Goal: Information Seeking & Learning: Learn about a topic

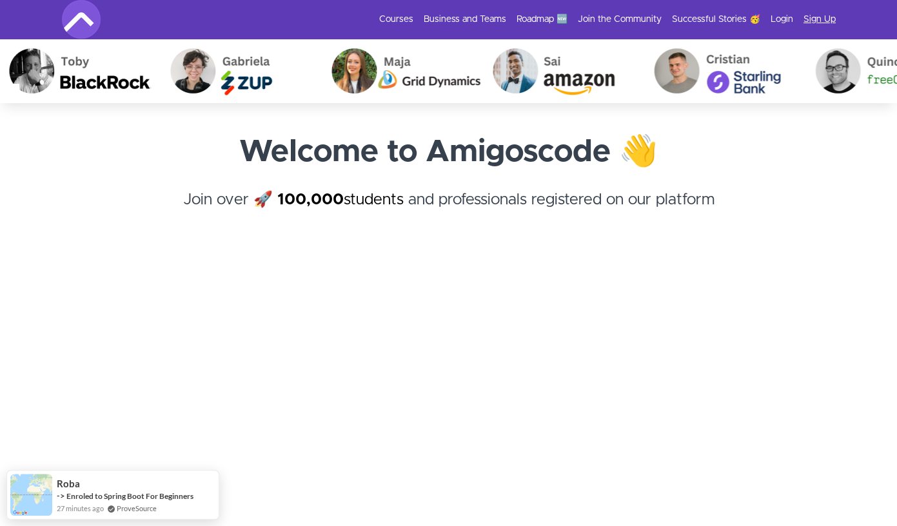
click at [819, 17] on link "Sign Up" at bounding box center [819, 19] width 32 height 13
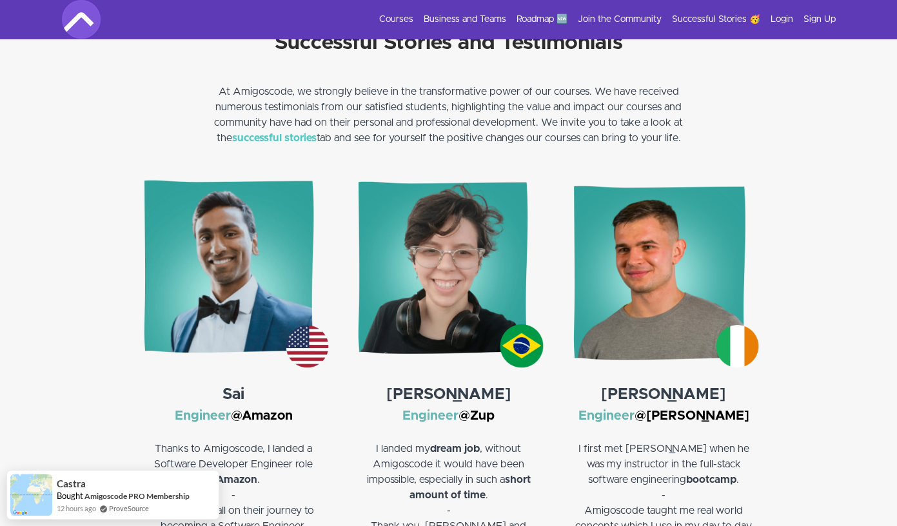
scroll to position [1717, 0]
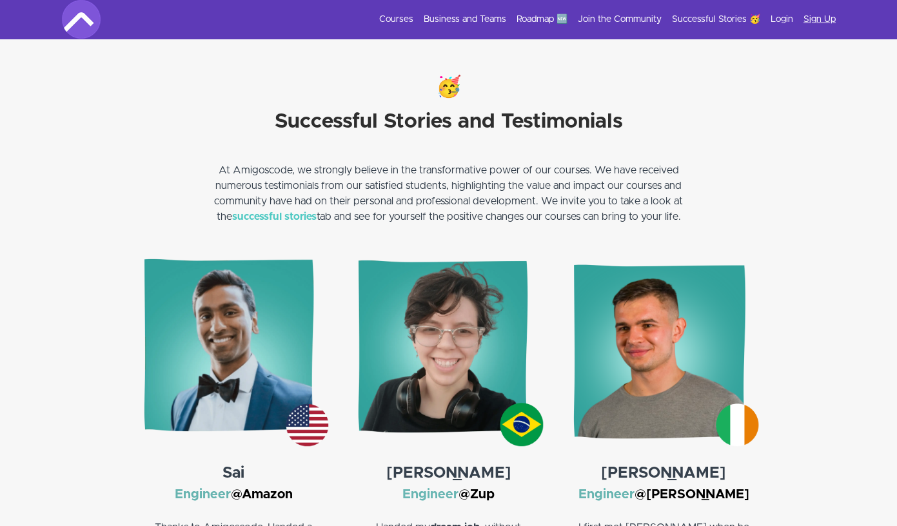
click at [816, 20] on link "Sign Up" at bounding box center [819, 19] width 32 height 13
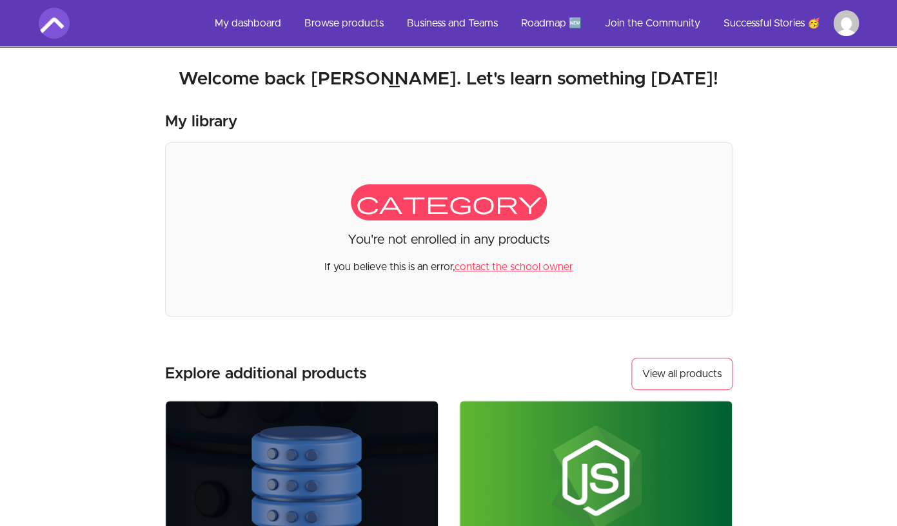
click at [856, 25] on html "Skip to main content Main menu Includes navigation links and user settings My d…" at bounding box center [448, 439] width 897 height 879
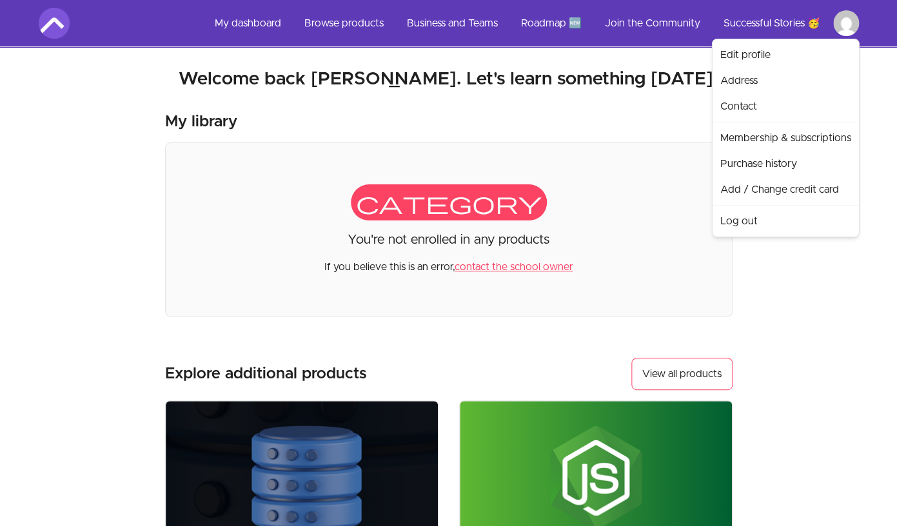
click at [260, 53] on html "Skip to main content Main menu Includes navigation links and user settings My d…" at bounding box center [448, 439] width 897 height 879
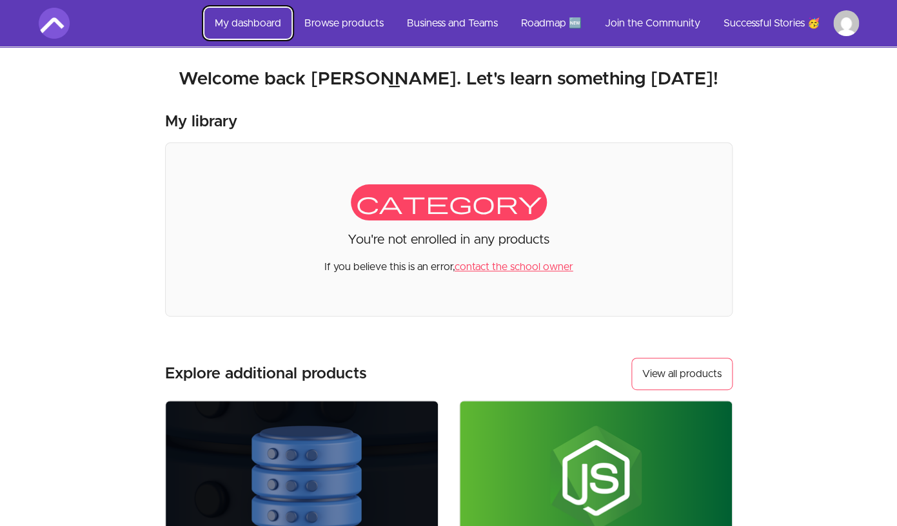
click at [256, 24] on link "My dashboard" at bounding box center [247, 23] width 87 height 31
click at [352, 21] on link "Browse products" at bounding box center [344, 23] width 100 height 31
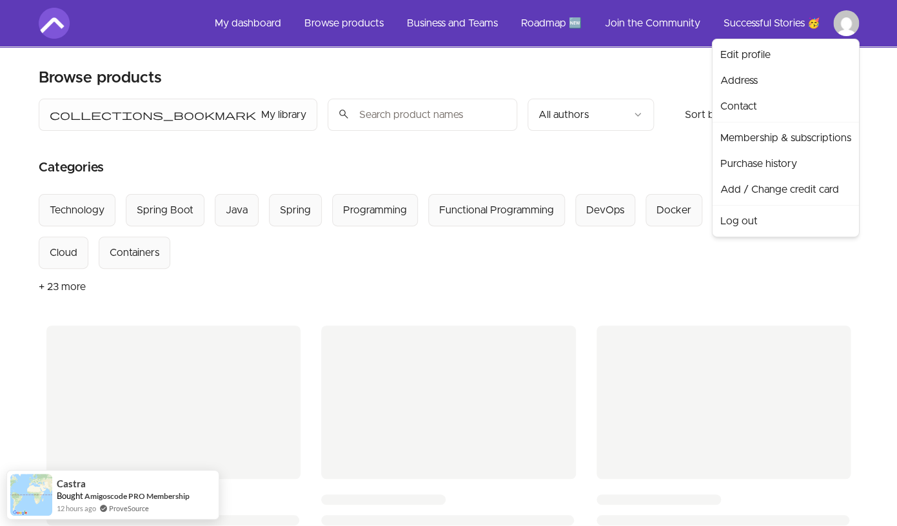
click at [845, 21] on html "Skip to main content Main menu Includes navigation links and user settings My d…" at bounding box center [448, 536] width 897 height 1072
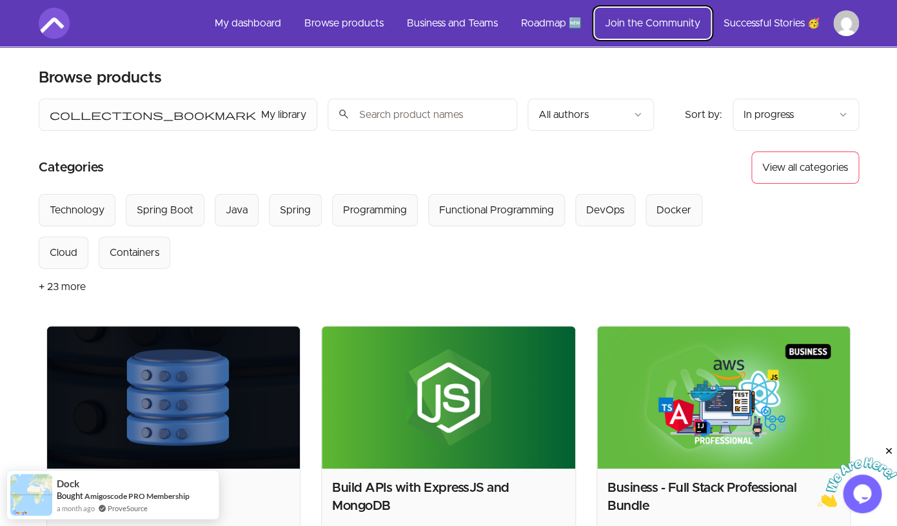
click at [638, 17] on link "Join the Community" at bounding box center [652, 23] width 116 height 31
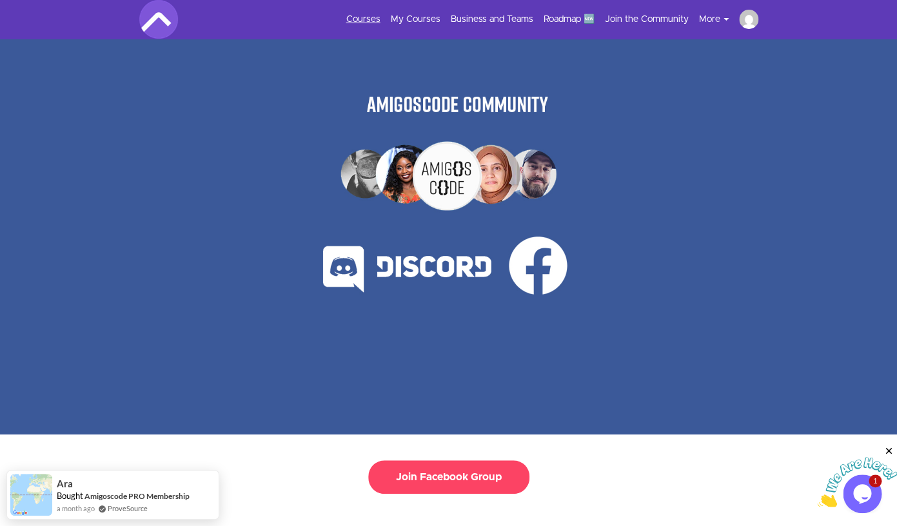
click at [371, 17] on link "Courses" at bounding box center [363, 19] width 34 height 13
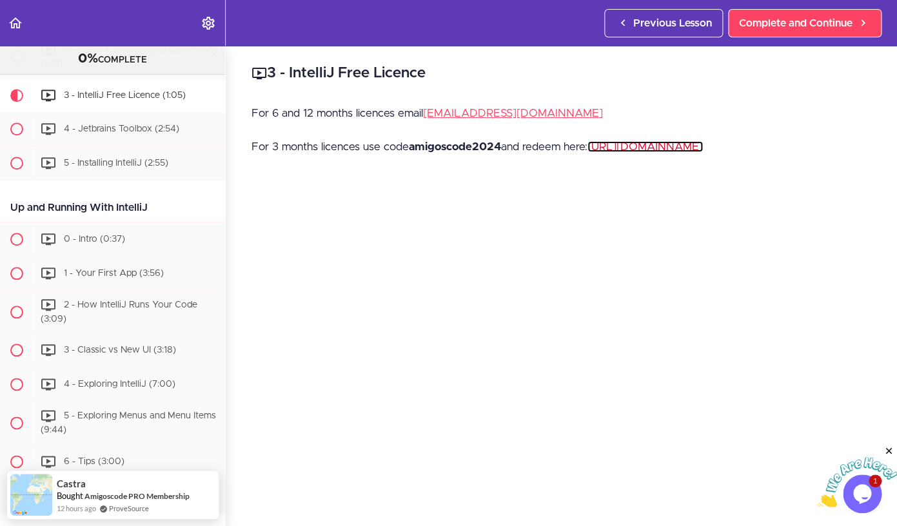
click at [647, 145] on link "[URL][DOMAIN_NAME]" at bounding box center [644, 146] width 115 height 11
drag, startPoint x: 502, startPoint y: 147, endPoint x: 413, endPoint y: 148, distance: 89.0
click at [413, 148] on strong "amigoscode2024" at bounding box center [455, 146] width 92 height 11
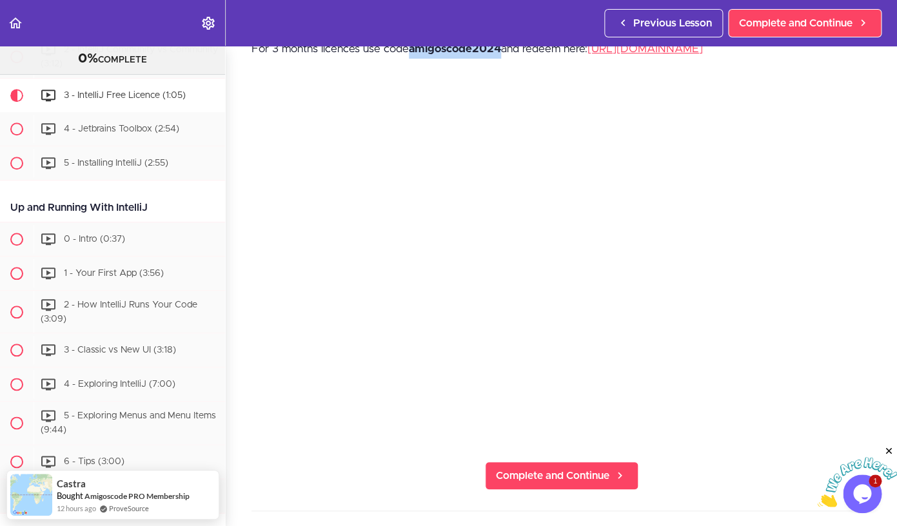
scroll to position [100, 0]
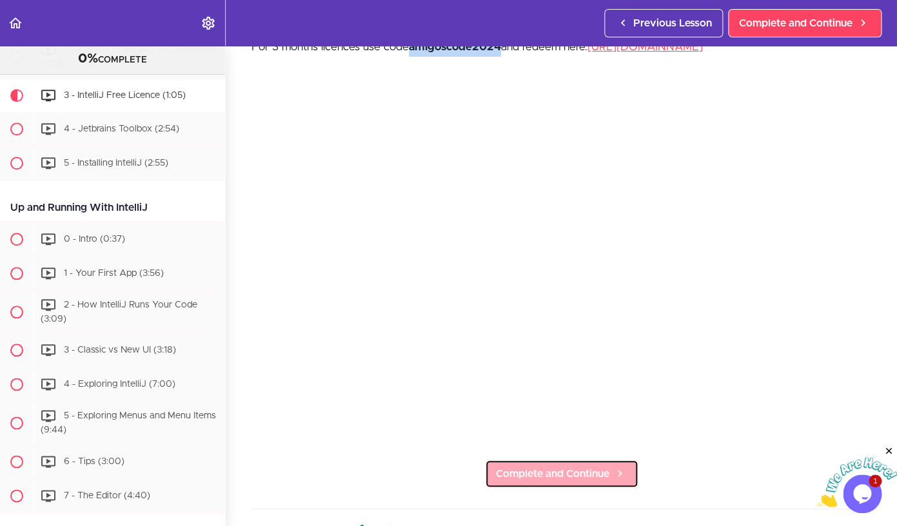
click at [551, 477] on span "Complete and Continue" at bounding box center [552, 473] width 113 height 15
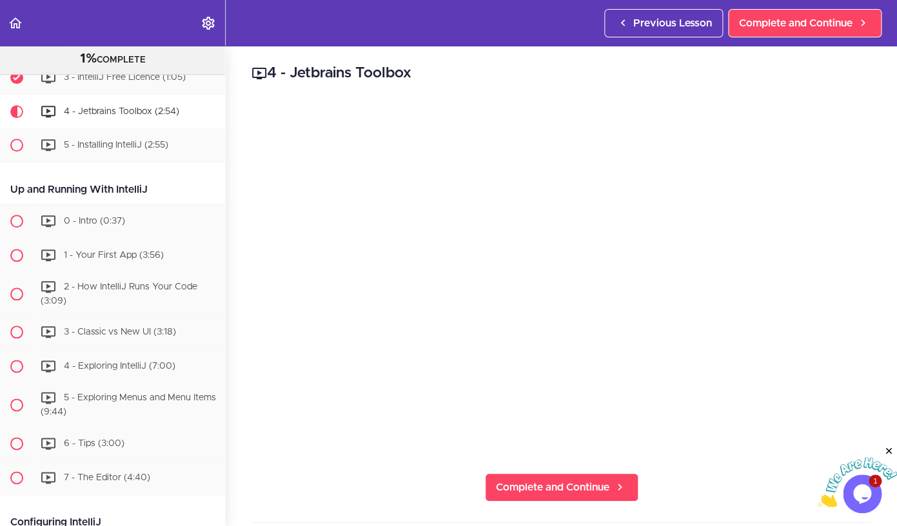
scroll to position [359, 0]
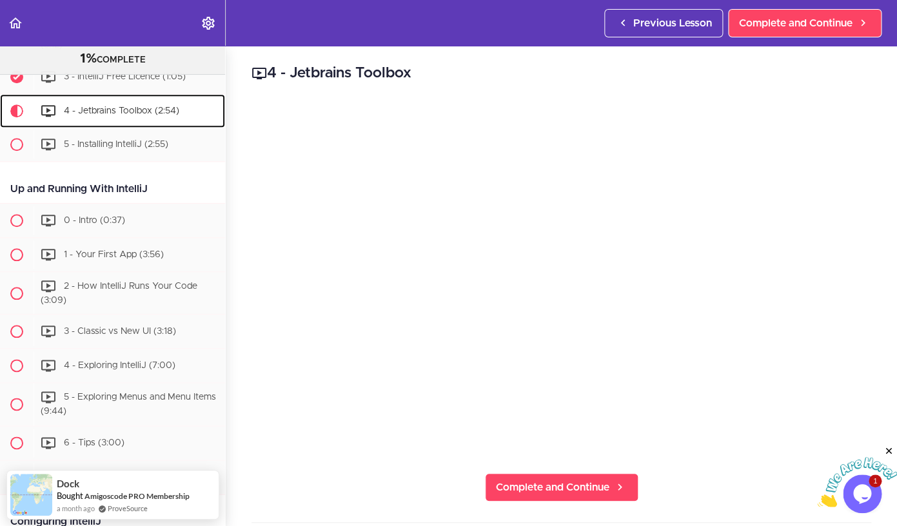
click at [133, 111] on span "4 - Jetbrains Toolbox (2:54)" at bounding box center [121, 110] width 115 height 9
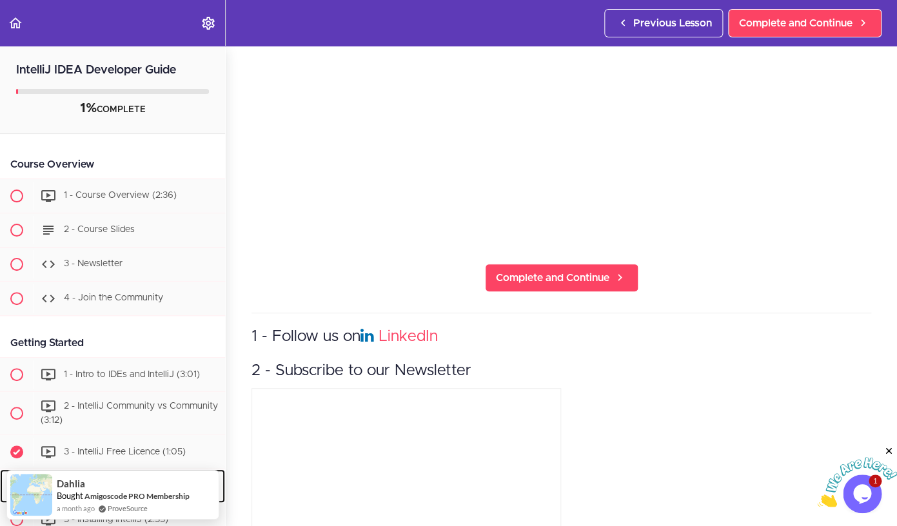
scroll to position [0, 0]
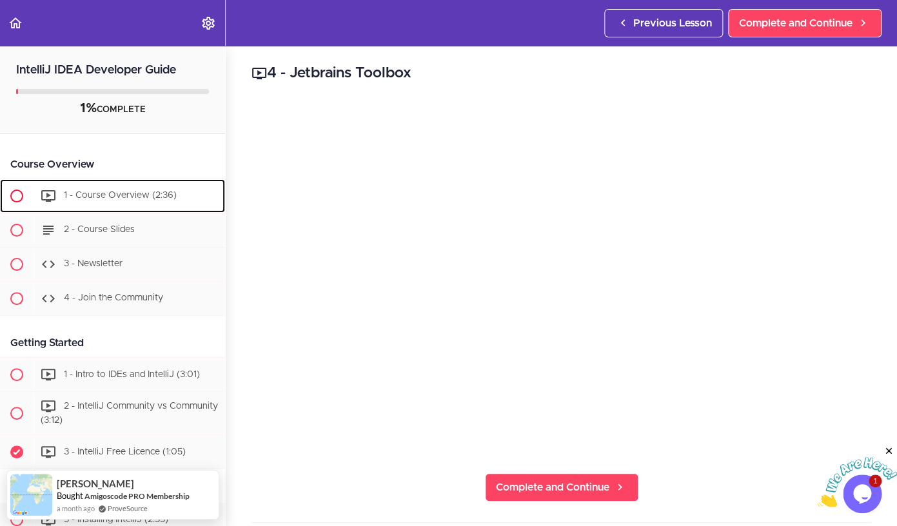
click at [107, 188] on div "1 - Course Overview (2:36)" at bounding box center [129, 196] width 191 height 28
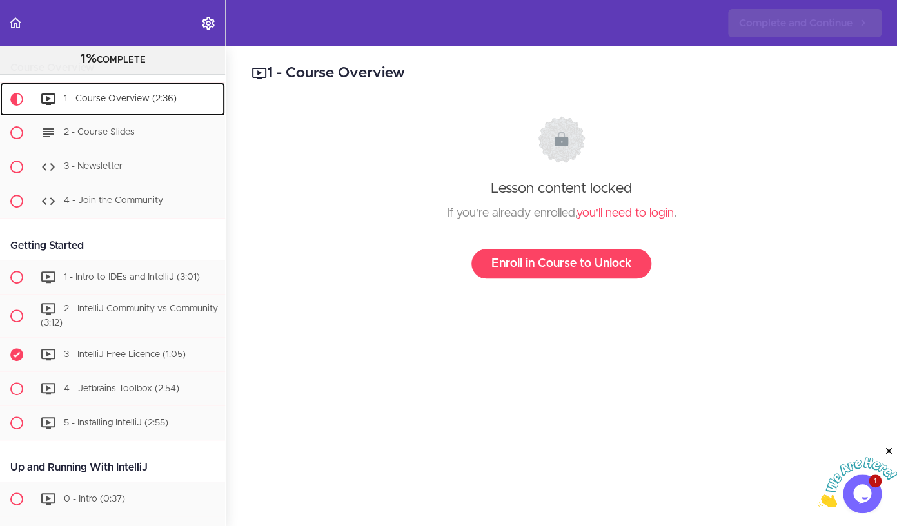
scroll to position [85, 0]
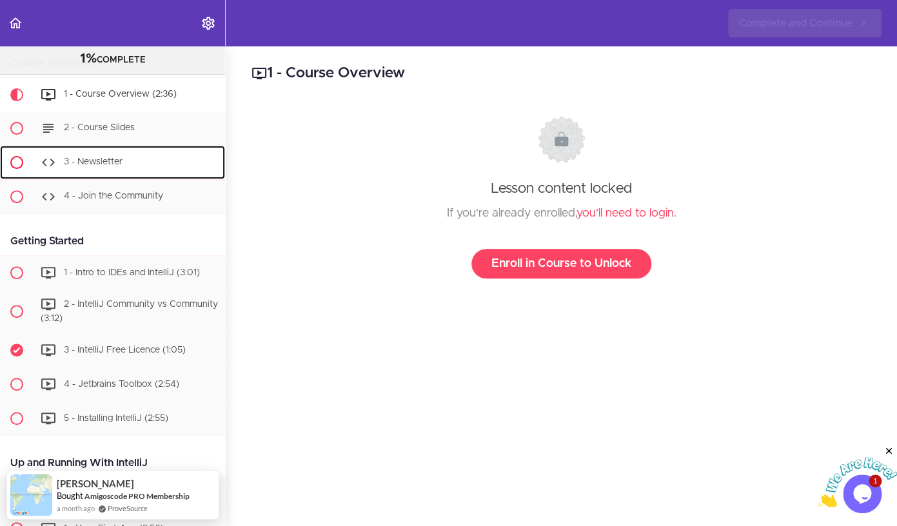
click at [109, 154] on div "3 - Newsletter" at bounding box center [129, 162] width 191 height 28
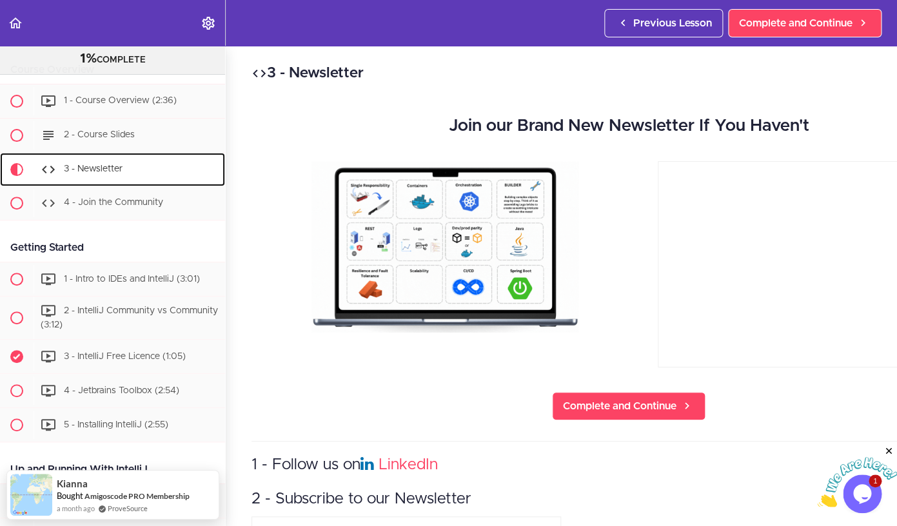
scroll to position [77, 0]
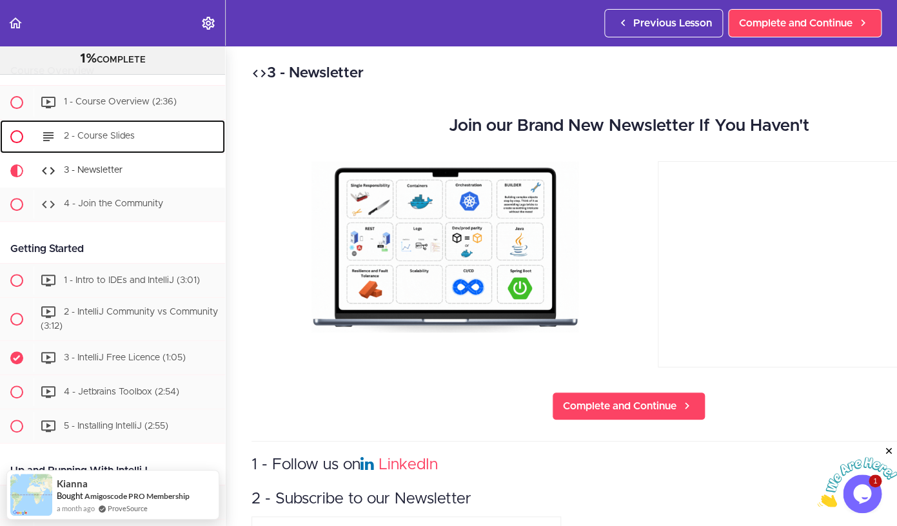
click at [110, 143] on div "2 - Course Slides" at bounding box center [129, 137] width 191 height 28
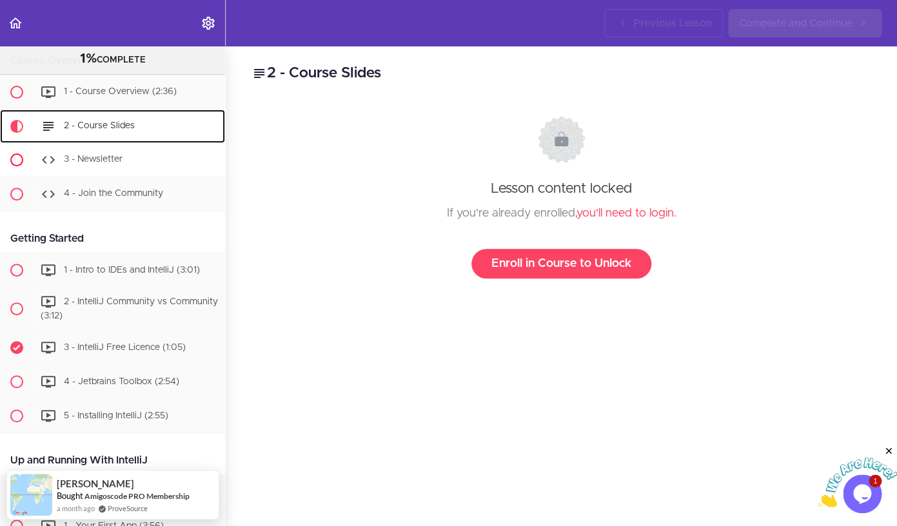
scroll to position [83, 0]
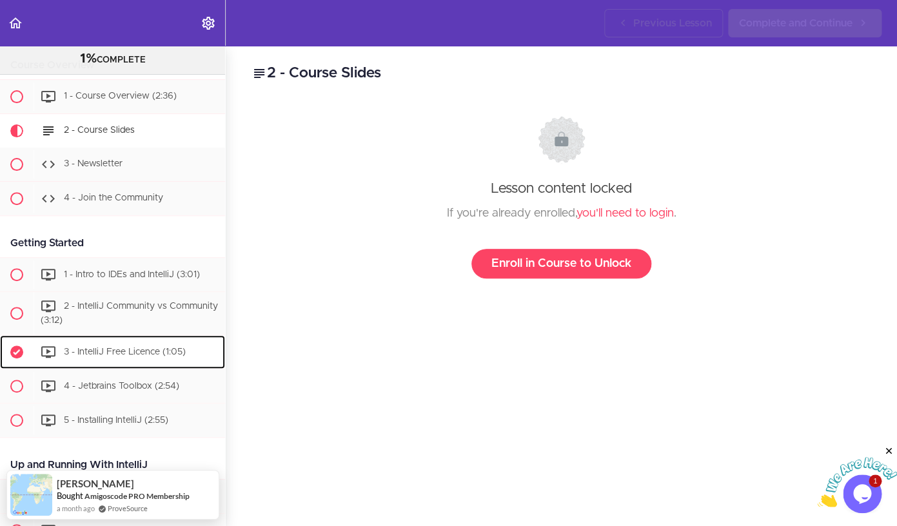
click at [103, 354] on span "3 - IntelliJ Free Licence (1:05)" at bounding box center [125, 351] width 122 height 9
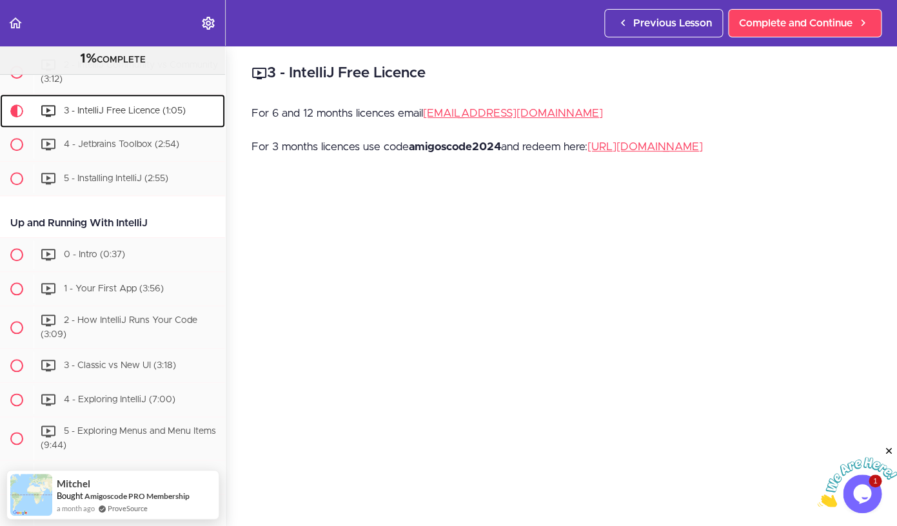
scroll to position [8, 0]
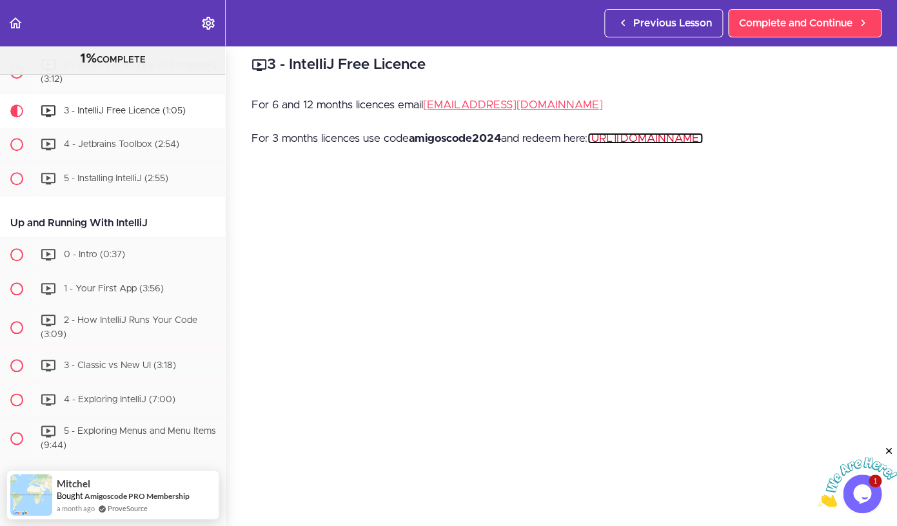
click at [703, 139] on link "[URL][DOMAIN_NAME]" at bounding box center [644, 138] width 115 height 11
click at [478, 139] on strong "amigoscode2024" at bounding box center [455, 138] width 92 height 11
copy p "amigoscode2024"
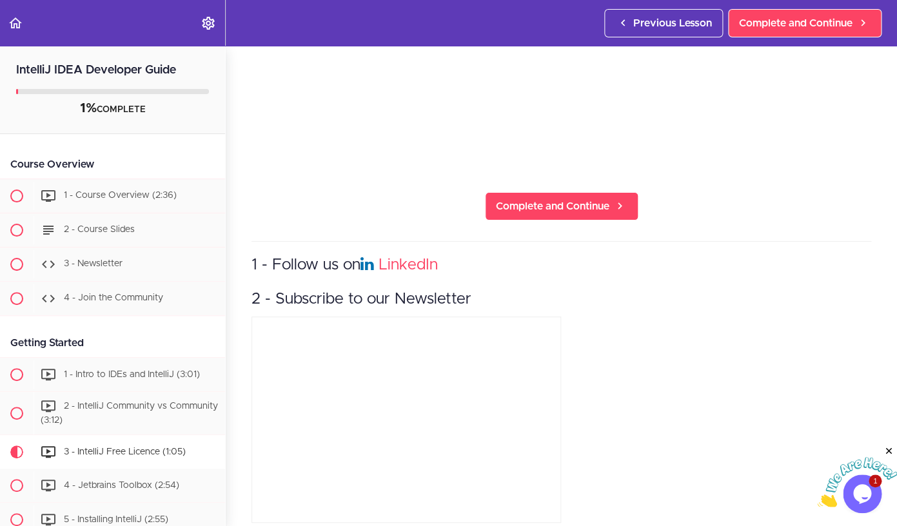
scroll to position [0, 0]
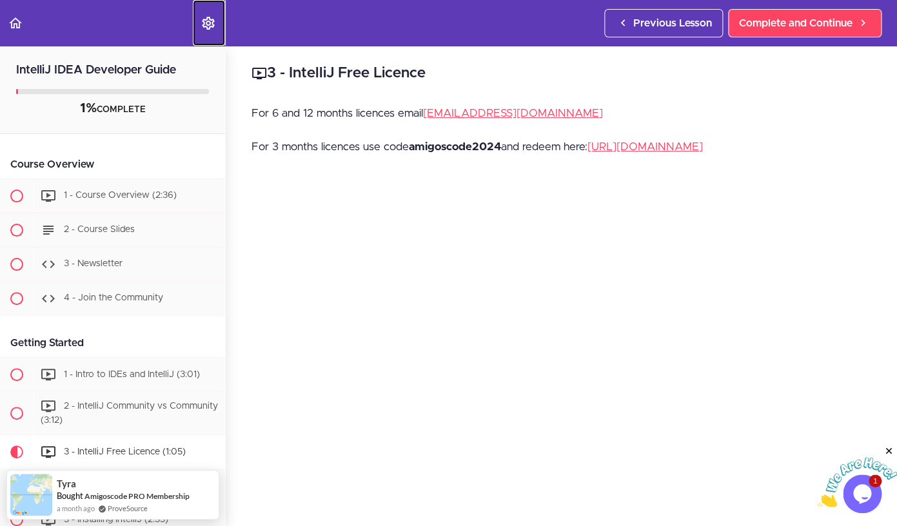
click at [202, 23] on icon "Settings Menu" at bounding box center [208, 22] width 15 height 15
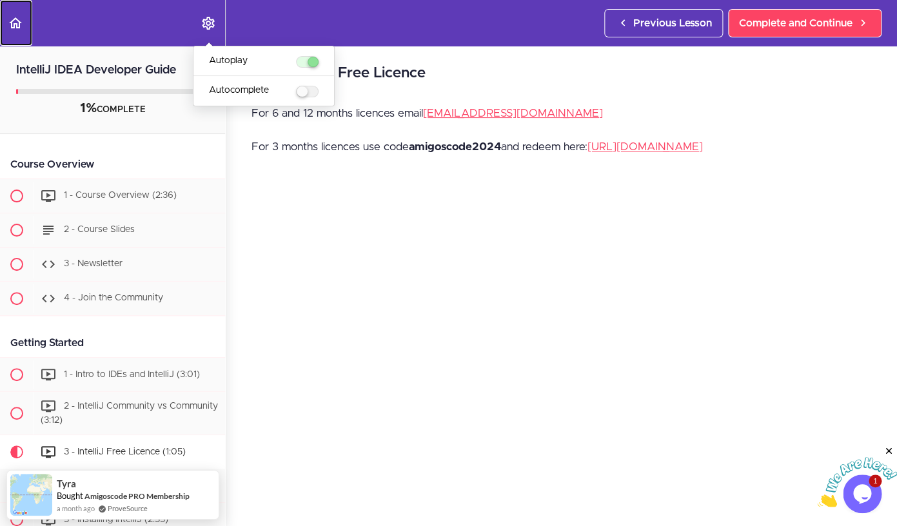
click at [15, 25] on use "Back to course curriculum" at bounding box center [15, 22] width 13 height 11
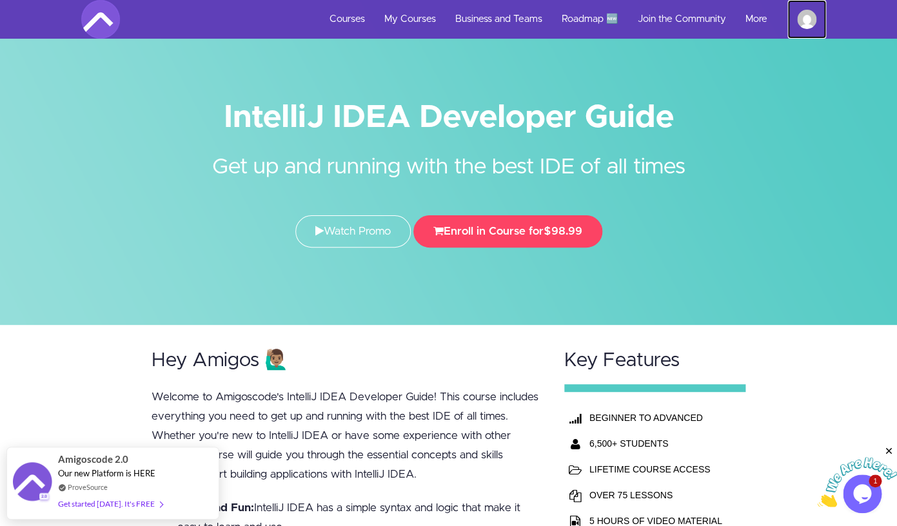
click at [809, 22] on img at bounding box center [806, 19] width 19 height 19
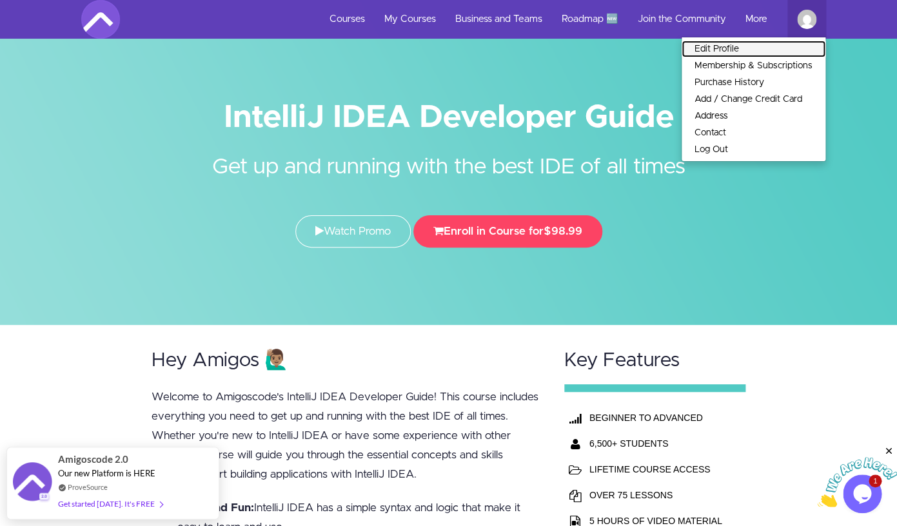
click at [774, 48] on link "Edit Profile" at bounding box center [754, 49] width 144 height 17
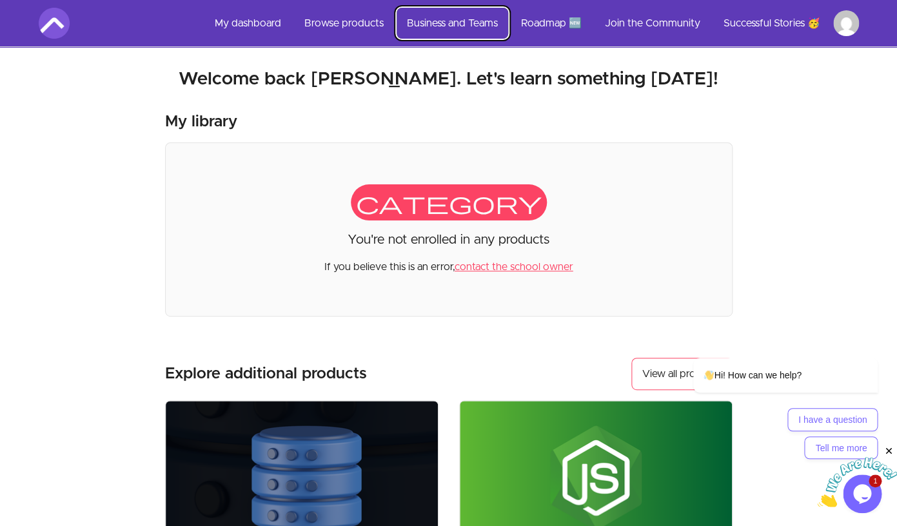
click at [443, 23] on link "Business and Teams" at bounding box center [453, 23] width 112 height 31
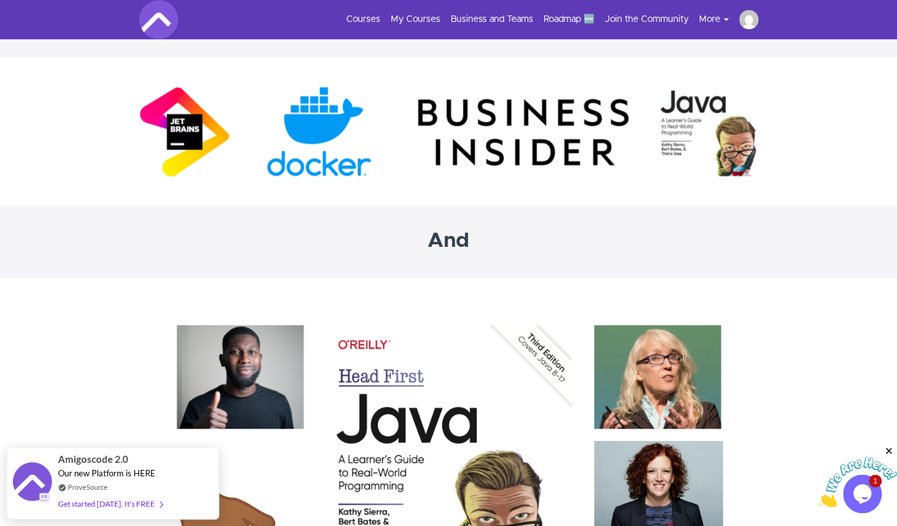
scroll to position [2536, 0]
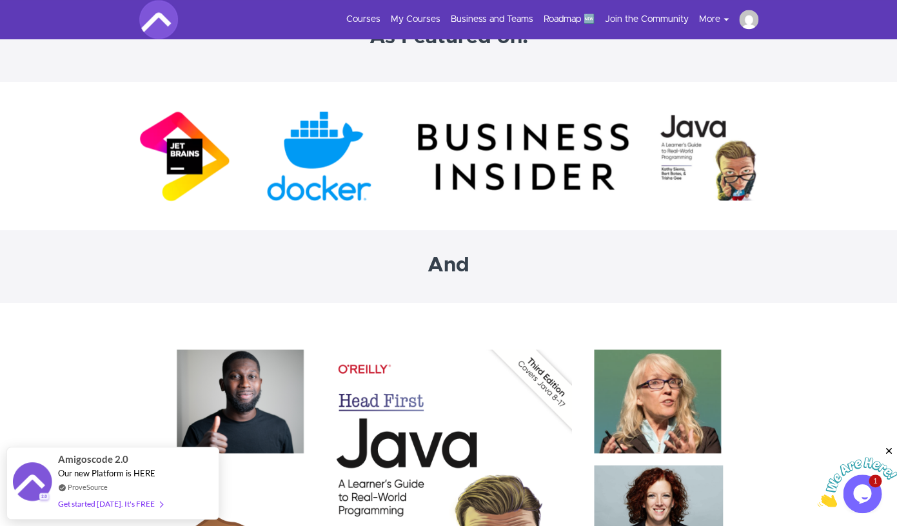
click at [180, 150] on img at bounding box center [448, 156] width 619 height 97
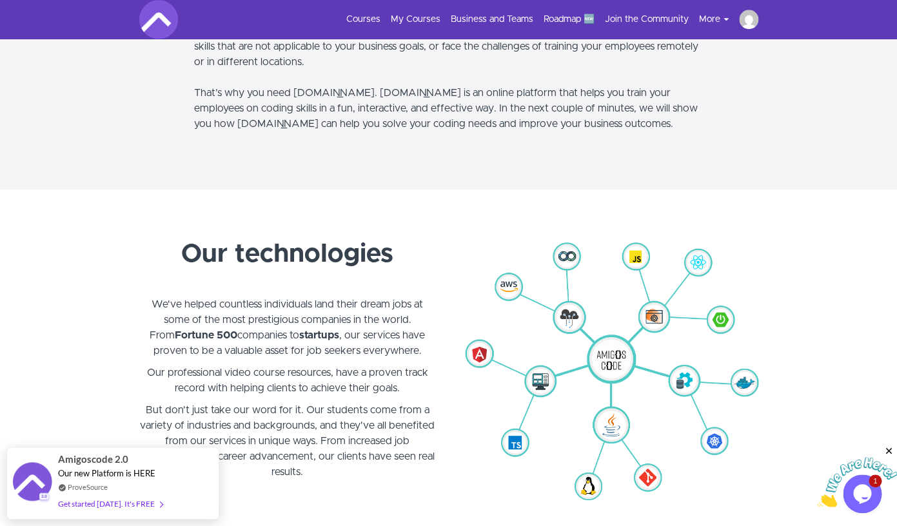
scroll to position [317, 0]
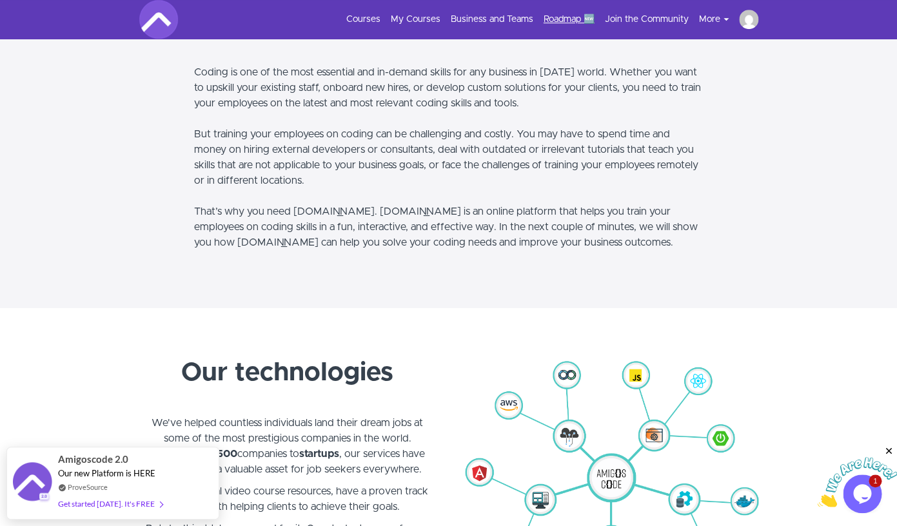
click at [582, 20] on link "Roadmap 🆕" at bounding box center [569, 19] width 51 height 13
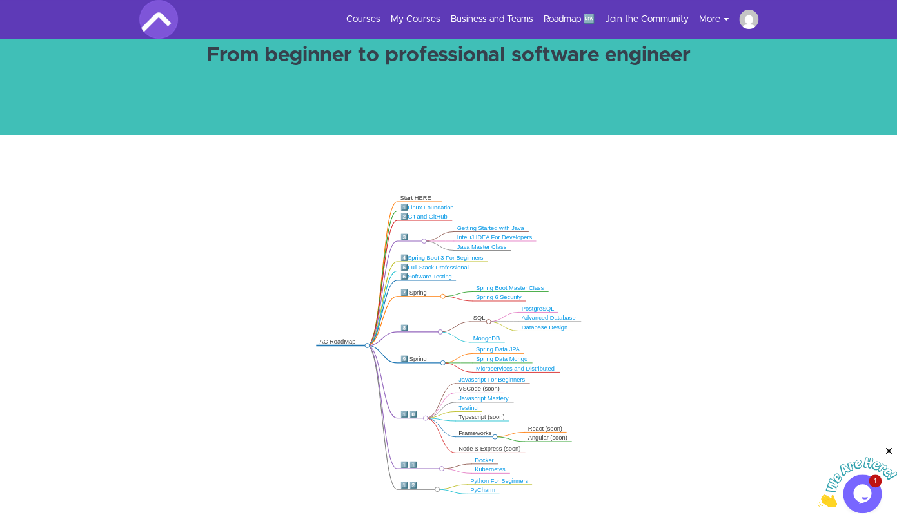
scroll to position [138, 0]
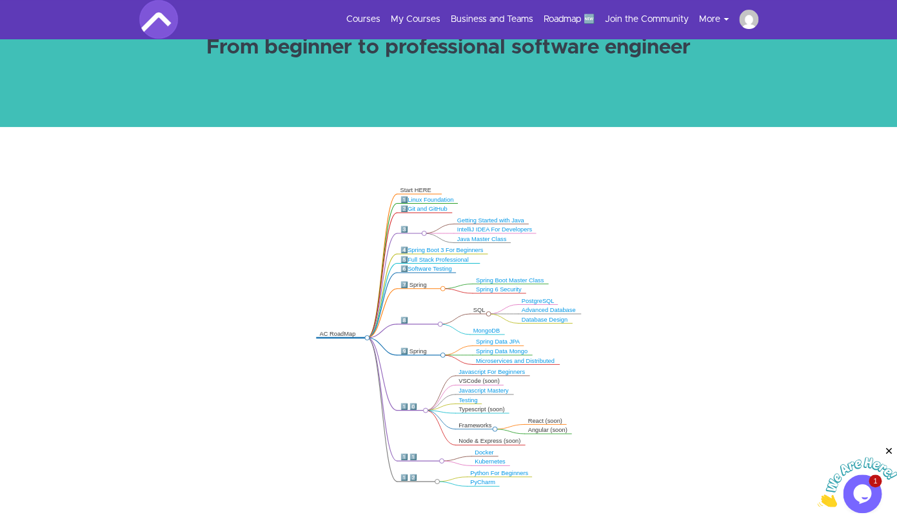
click at [433, 249] on link "Spring Boot 3 For Beginners" at bounding box center [444, 250] width 75 height 6
click at [478, 228] on link "IntelliJ IDEA For Developers" at bounding box center [494, 229] width 75 height 6
click at [483, 227] on link "IntelliJ IDEA For Developers" at bounding box center [494, 229] width 75 height 6
click at [486, 228] on link "IntelliJ IDEA For Developers" at bounding box center [494, 229] width 75 height 6
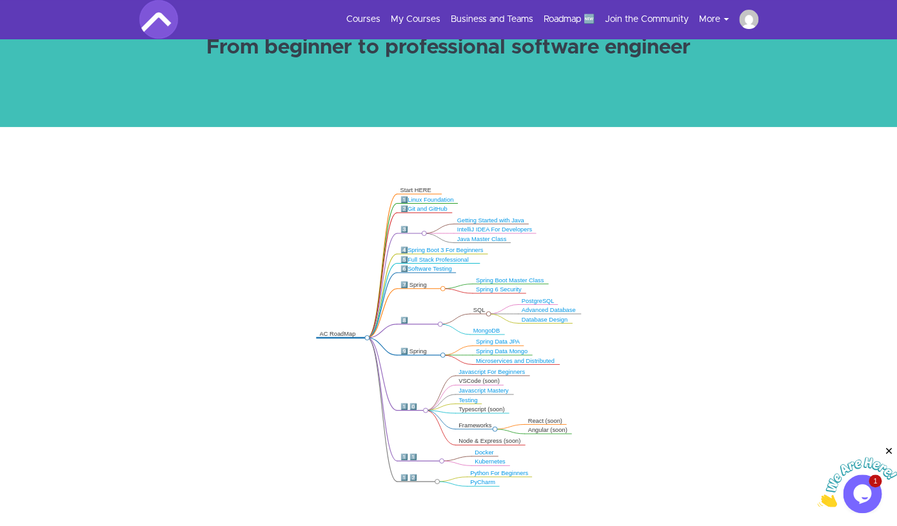
click at [519, 228] on link "IntelliJ IDEA For Developers" at bounding box center [494, 229] width 75 height 6
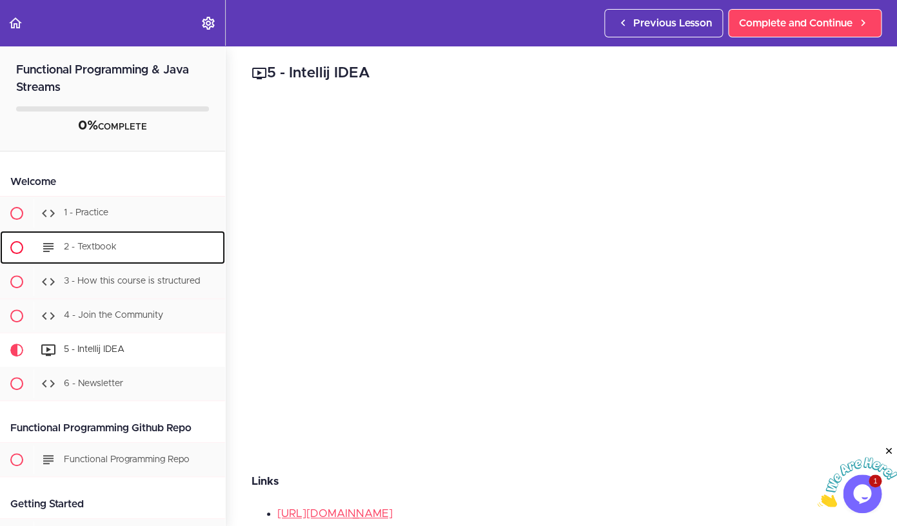
click at [102, 242] on div "2 - Textbook" at bounding box center [129, 247] width 191 height 28
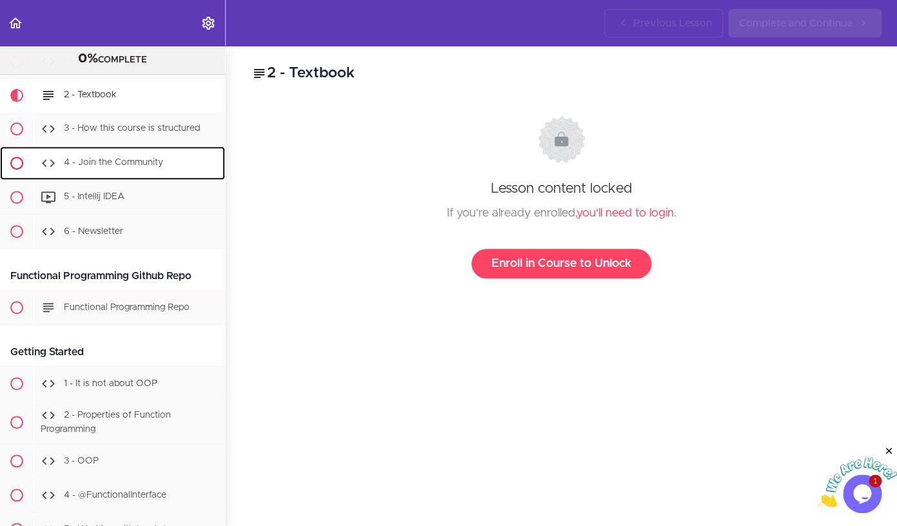
scroll to position [137, 0]
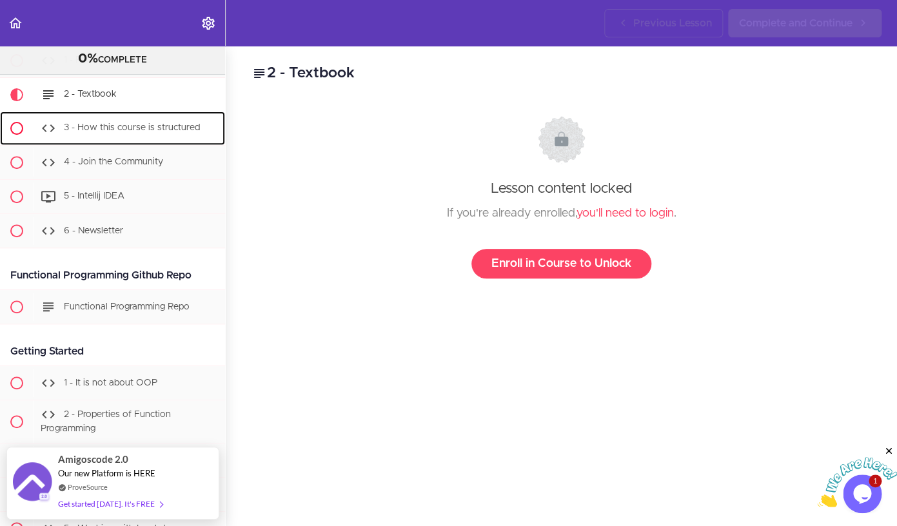
click at [121, 145] on link "3 - How this course is structured" at bounding box center [112, 129] width 225 height 34
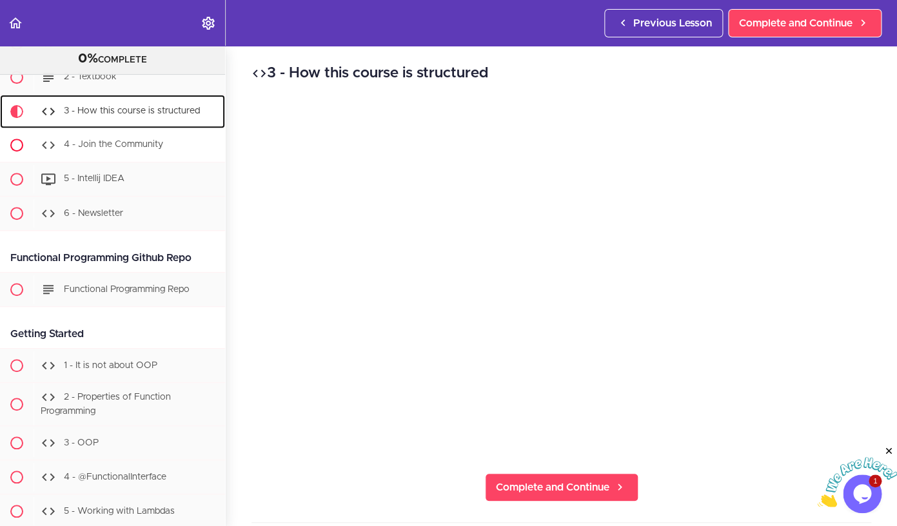
scroll to position [155, 0]
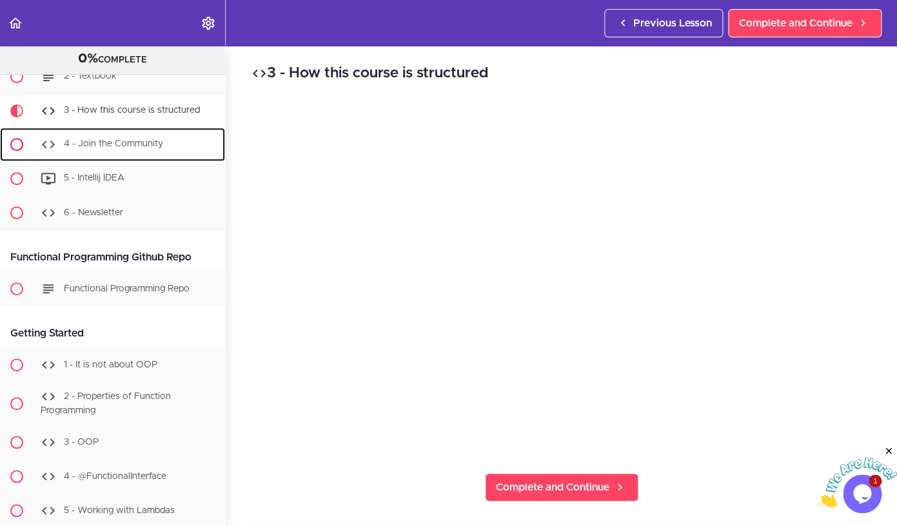
click at [113, 160] on link "4 - Join the Community" at bounding box center [112, 145] width 225 height 34
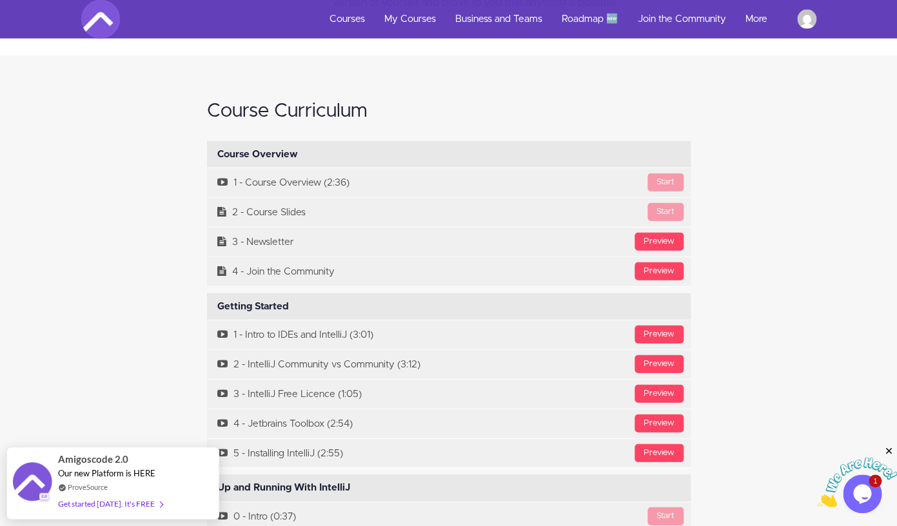
scroll to position [2855, 0]
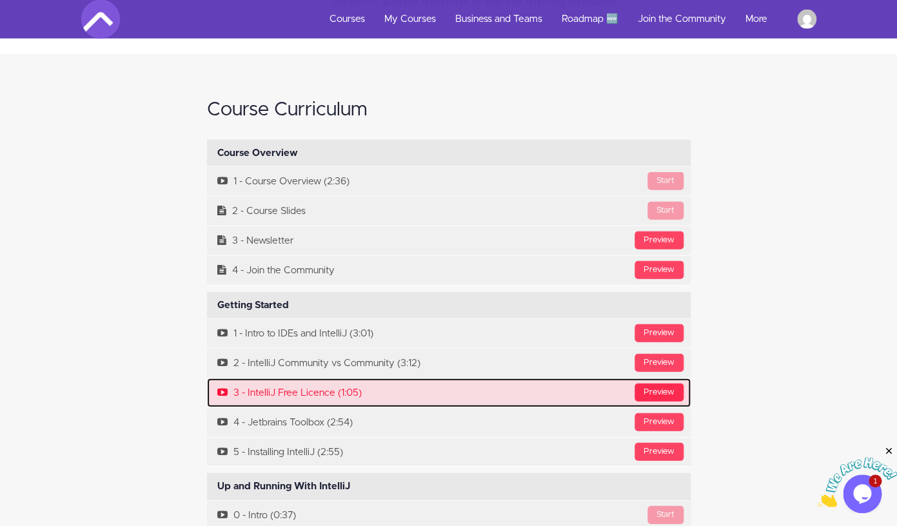
click at [649, 384] on div "Preview" at bounding box center [658, 393] width 49 height 18
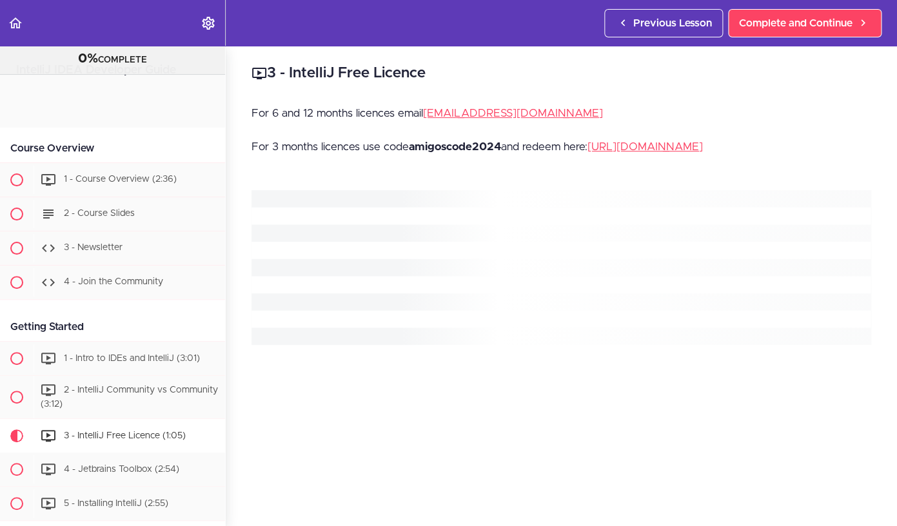
scroll to position [341, 0]
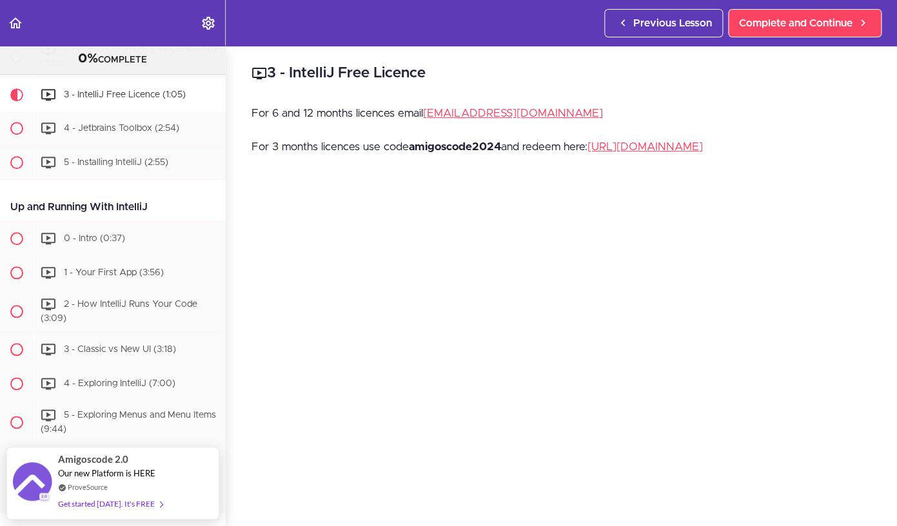
click at [479, 143] on strong "amigoscode2024" at bounding box center [455, 146] width 92 height 11
click at [478, 143] on strong "amigoscode2024" at bounding box center [455, 146] width 92 height 11
copy p "amigoscode2024"
